Goal: Information Seeking & Learning: Learn about a topic

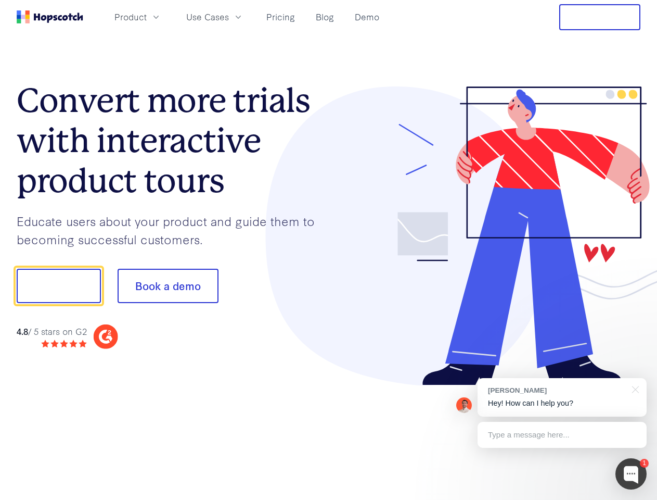
click at [329, 250] on div at bounding box center [485, 235] width 312 height 299
click at [147, 17] on span "Product" at bounding box center [131, 16] width 32 height 13
click at [229, 17] on span "Use Cases" at bounding box center [207, 16] width 43 height 13
click at [600, 17] on button "Free Trial" at bounding box center [600, 17] width 81 height 26
click at [58, 286] on button "Show me!" at bounding box center [59, 286] width 84 height 34
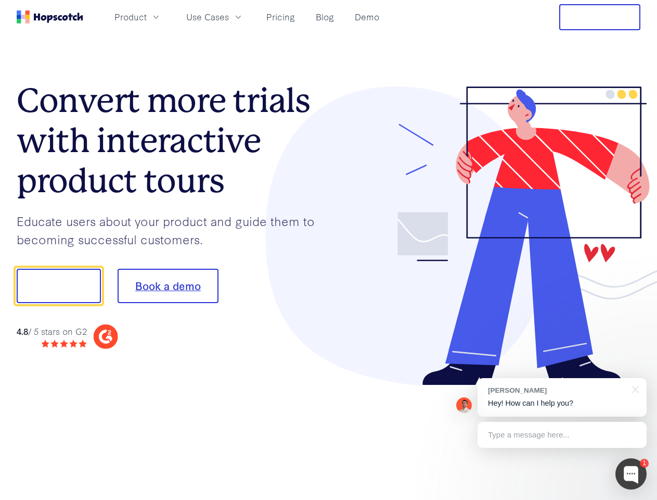
click at [168, 286] on button "Book a demo" at bounding box center [168, 286] width 101 height 34
click at [631, 474] on div at bounding box center [631, 473] width 31 height 31
click at [562, 397] on div "[PERSON_NAME] Hey! How can I help you?" at bounding box center [562, 397] width 169 height 39
click at [634, 388] on div at bounding box center [634, 388] width 26 height 21
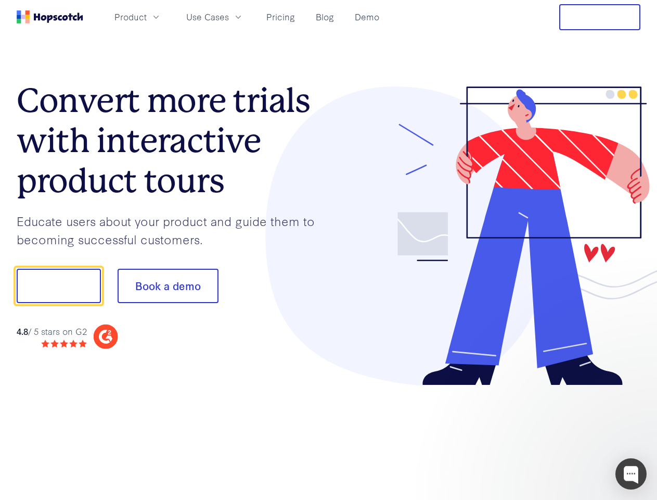
click at [562, 435] on div at bounding box center [549, 284] width 195 height 347
